Goal: Task Accomplishment & Management: Use online tool/utility

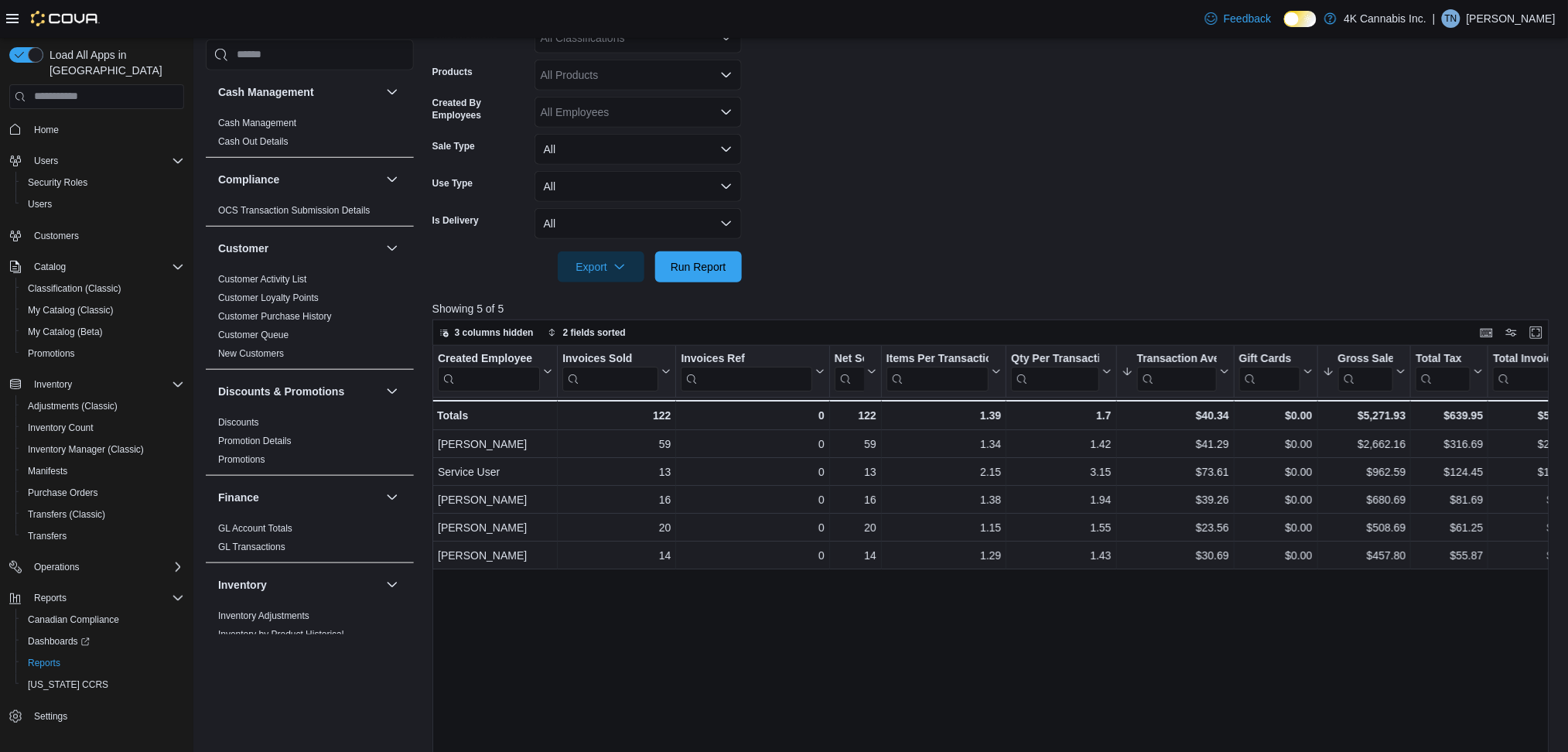
scroll to position [926, 0]
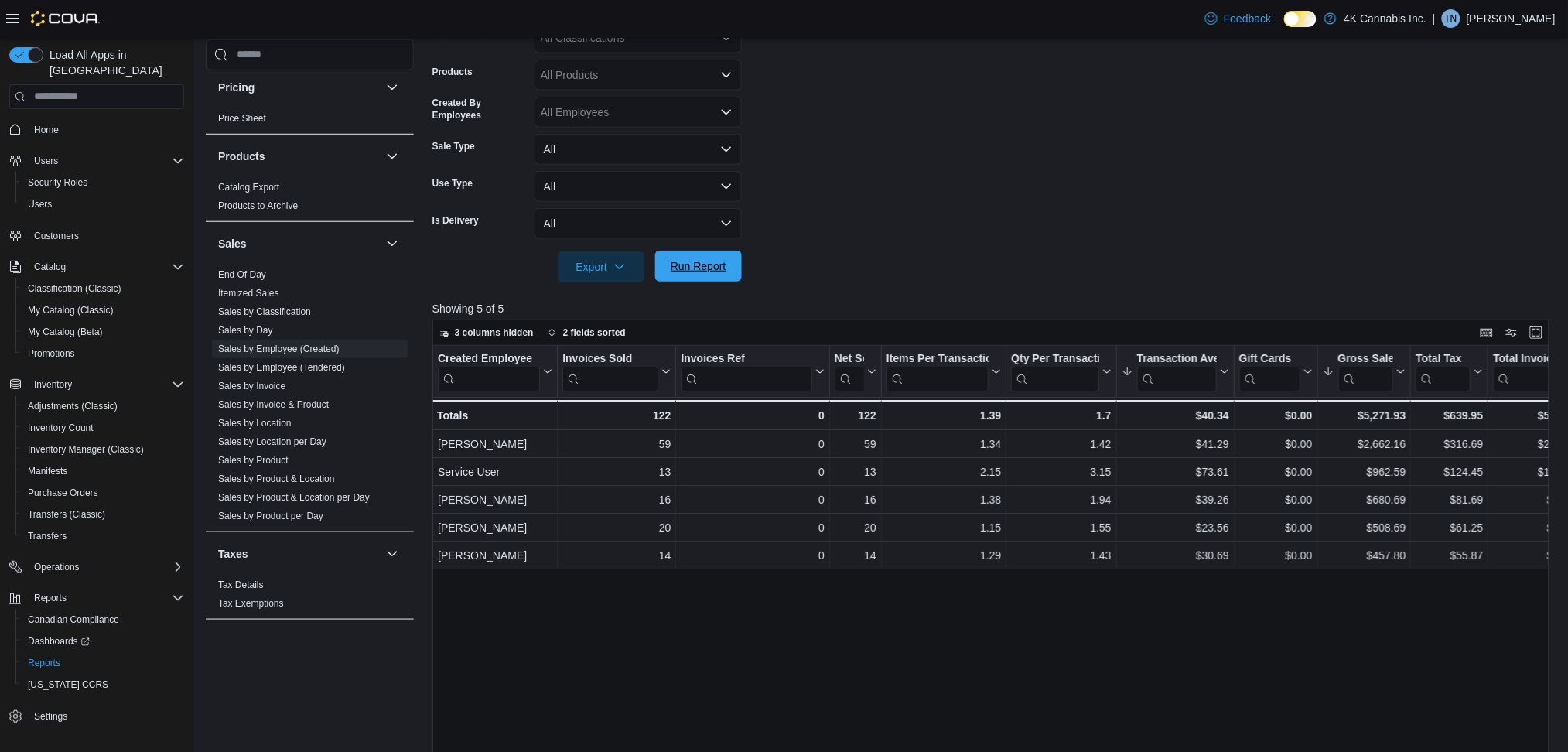
click at [700, 270] on span "Run Report" at bounding box center [699, 266] width 56 height 16
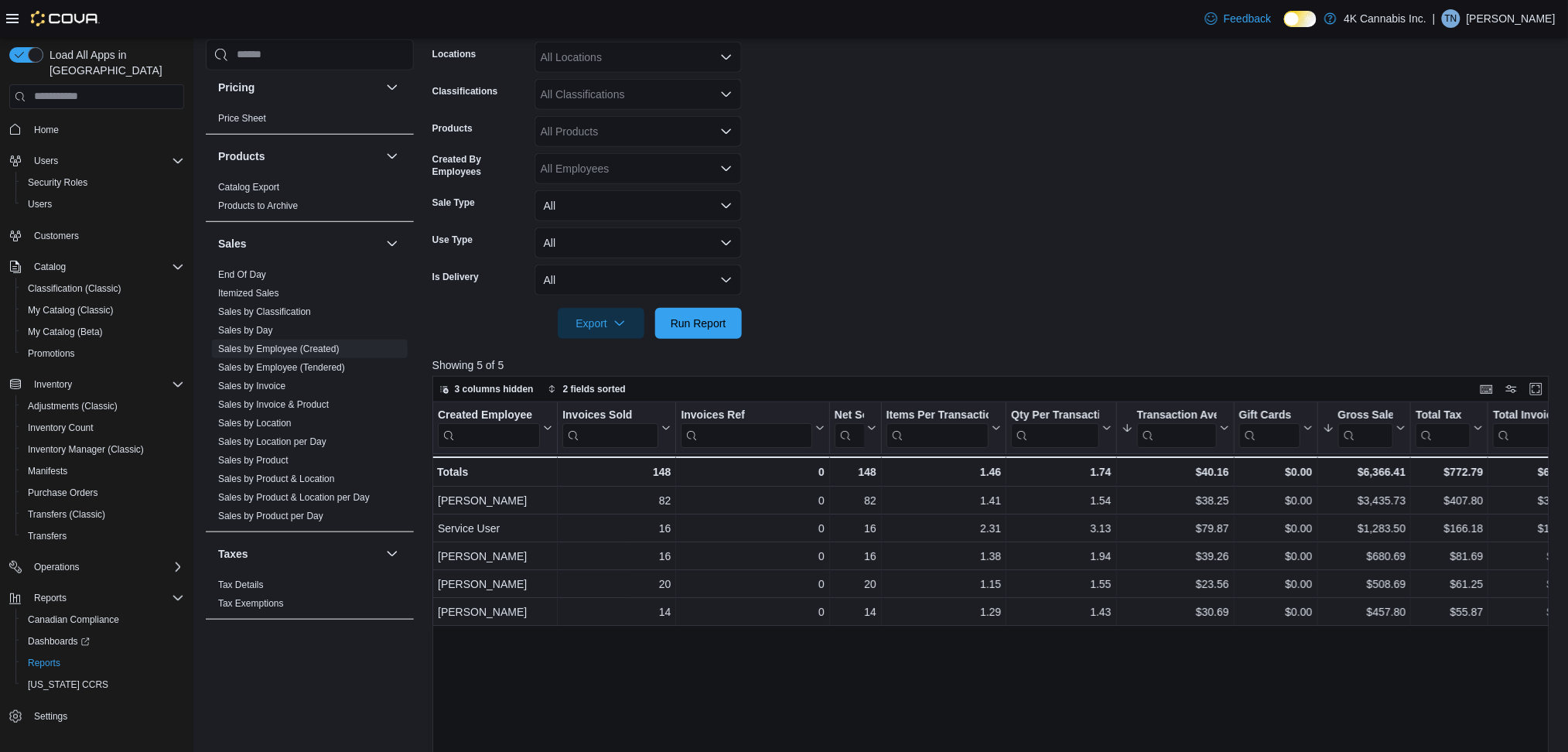
scroll to position [272, 0]
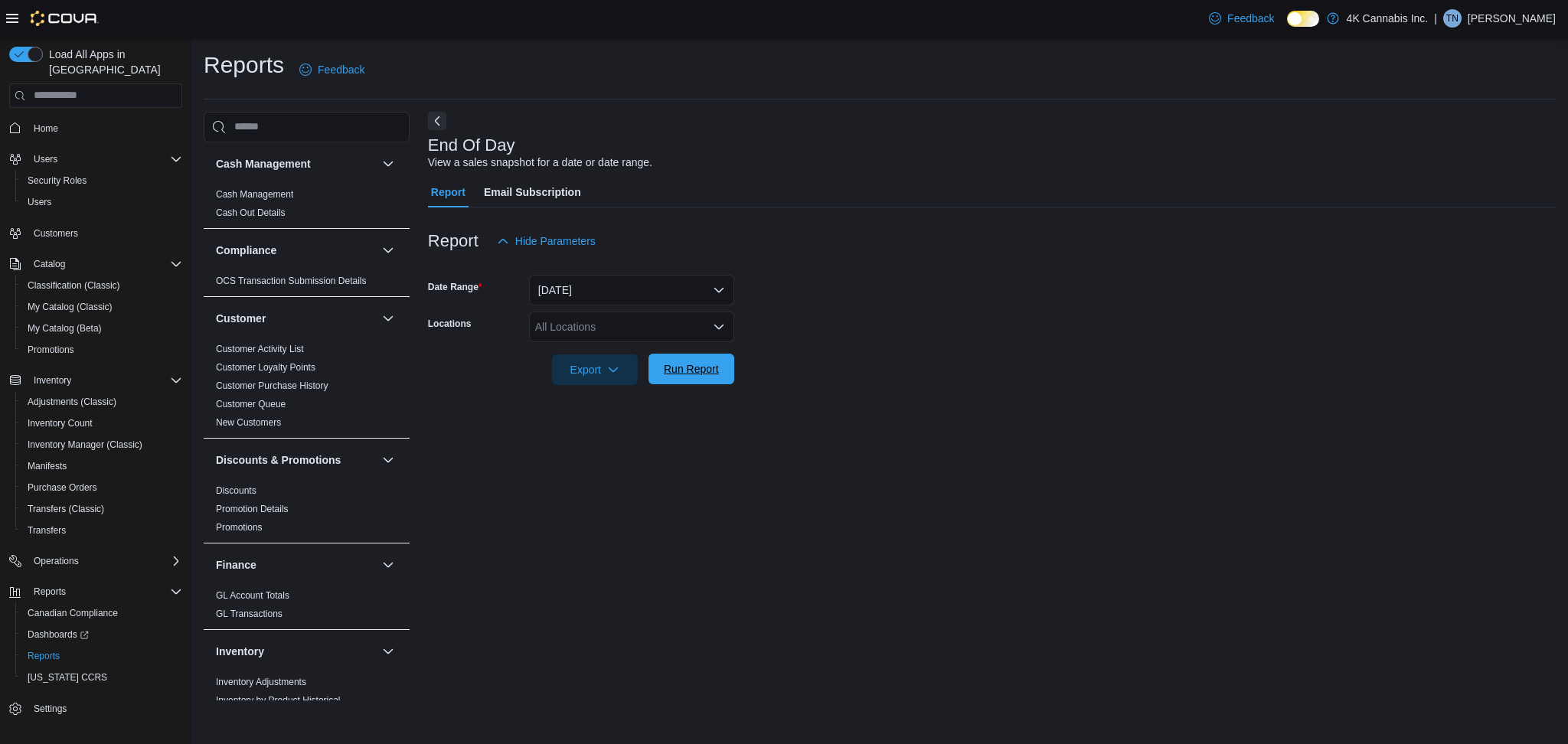
click at [704, 367] on span "Run Report" at bounding box center [692, 369] width 55 height 15
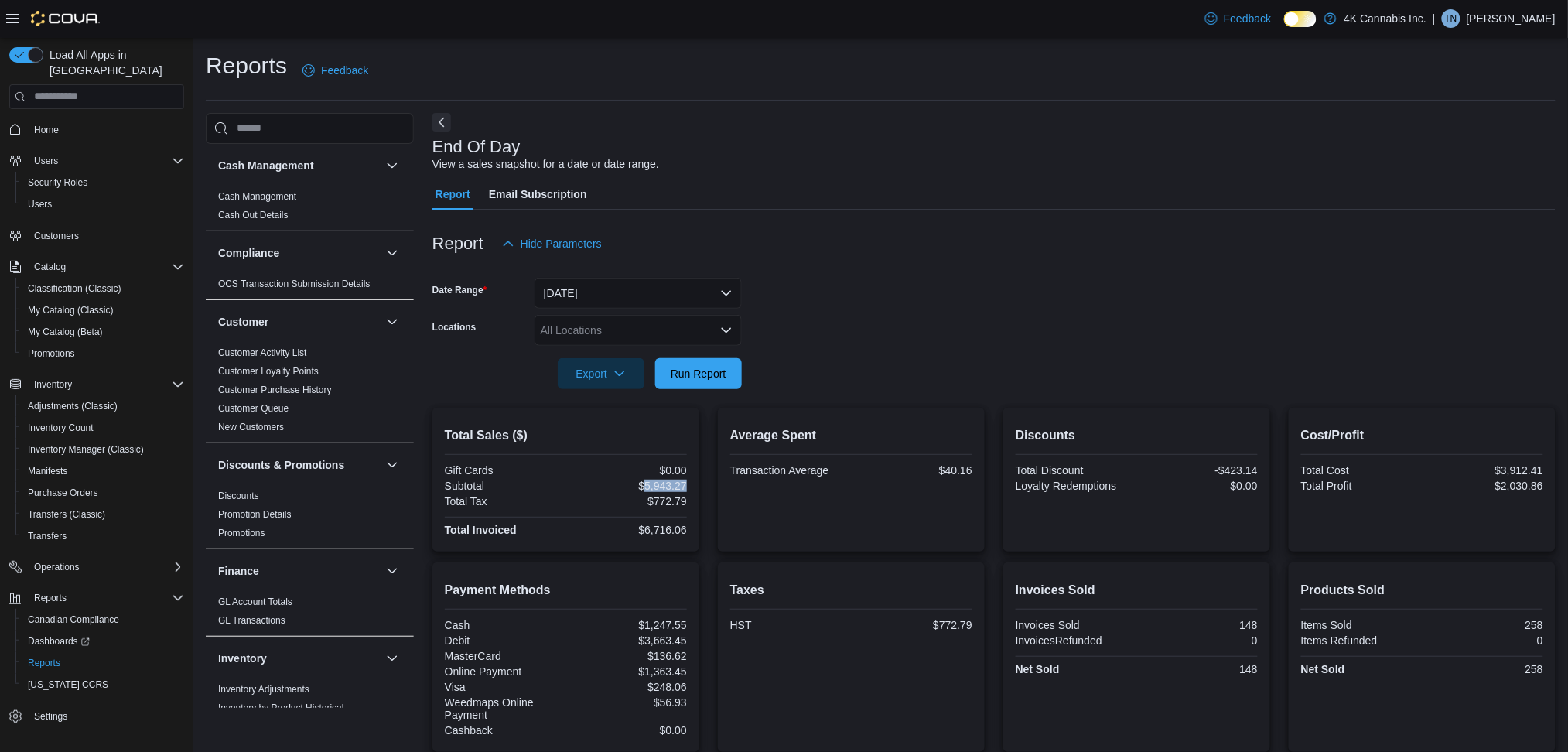
drag, startPoint x: 648, startPoint y: 485, endPoint x: 688, endPoint y: 484, distance: 40.0
click at [687, 484] on div "$5,943.27" at bounding box center [627, 486] width 119 height 12
copy div "5,943.27"
click at [970, 474] on div "$40.16" at bounding box center [913, 471] width 119 height 12
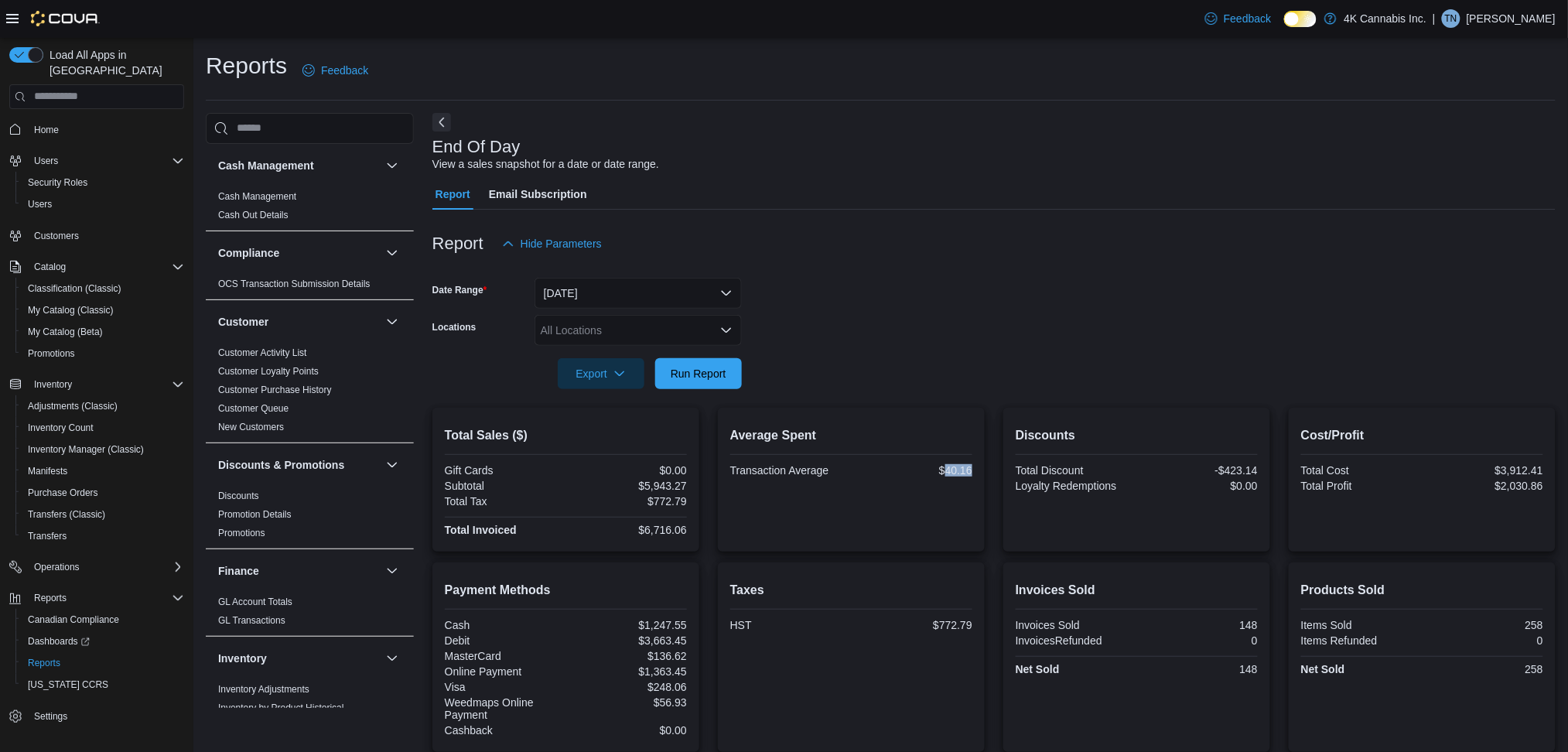
copy div "40.16"
click at [633, 374] on span "Export" at bounding box center [601, 373] width 68 height 31
click at [617, 432] on span "Export to Pdf" at bounding box center [603, 436] width 70 height 12
